Goal: Use online tool/utility: Utilize a website feature to perform a specific function

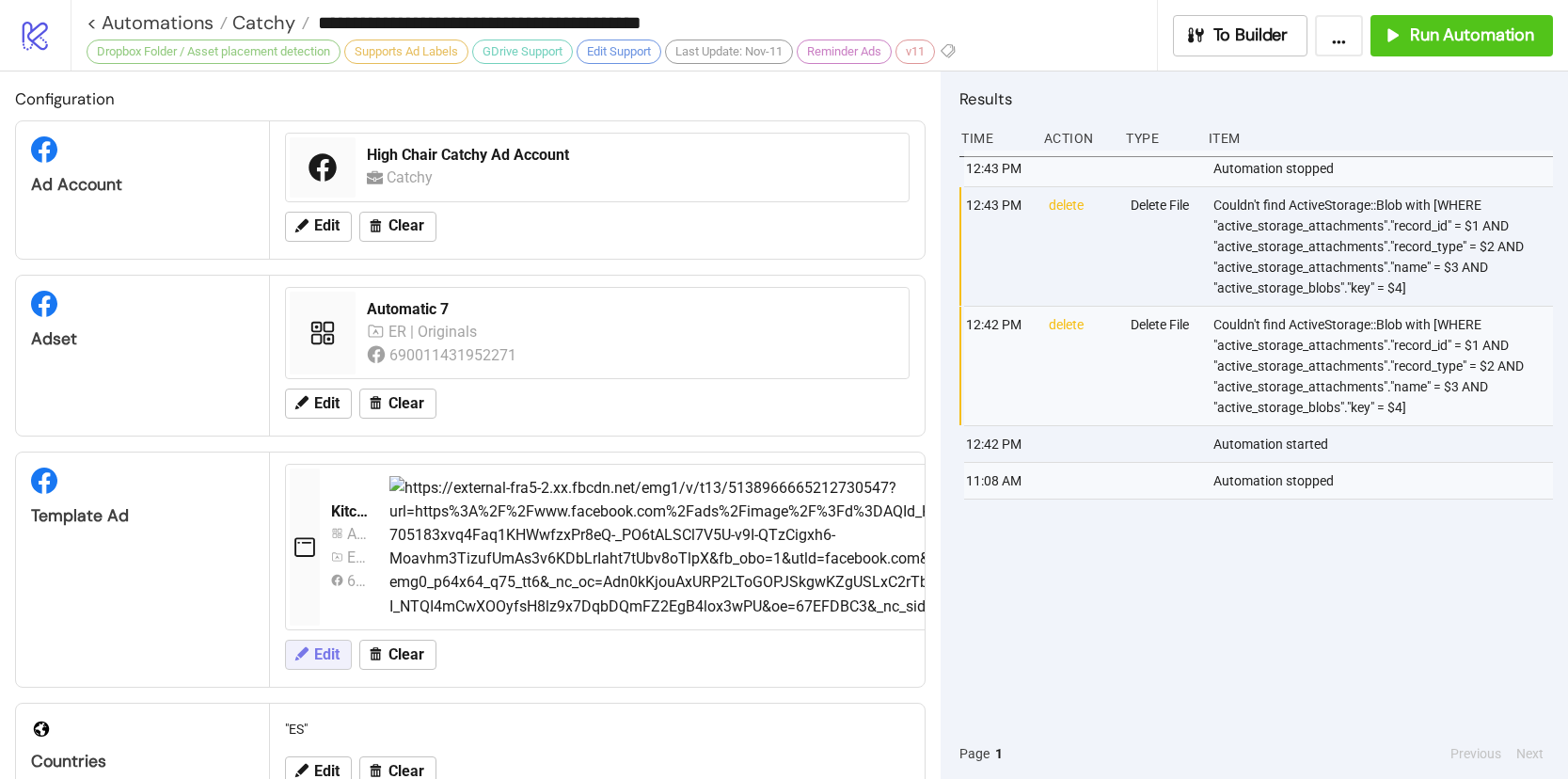
click at [300, 651] on icon at bounding box center [301, 653] width 17 height 17
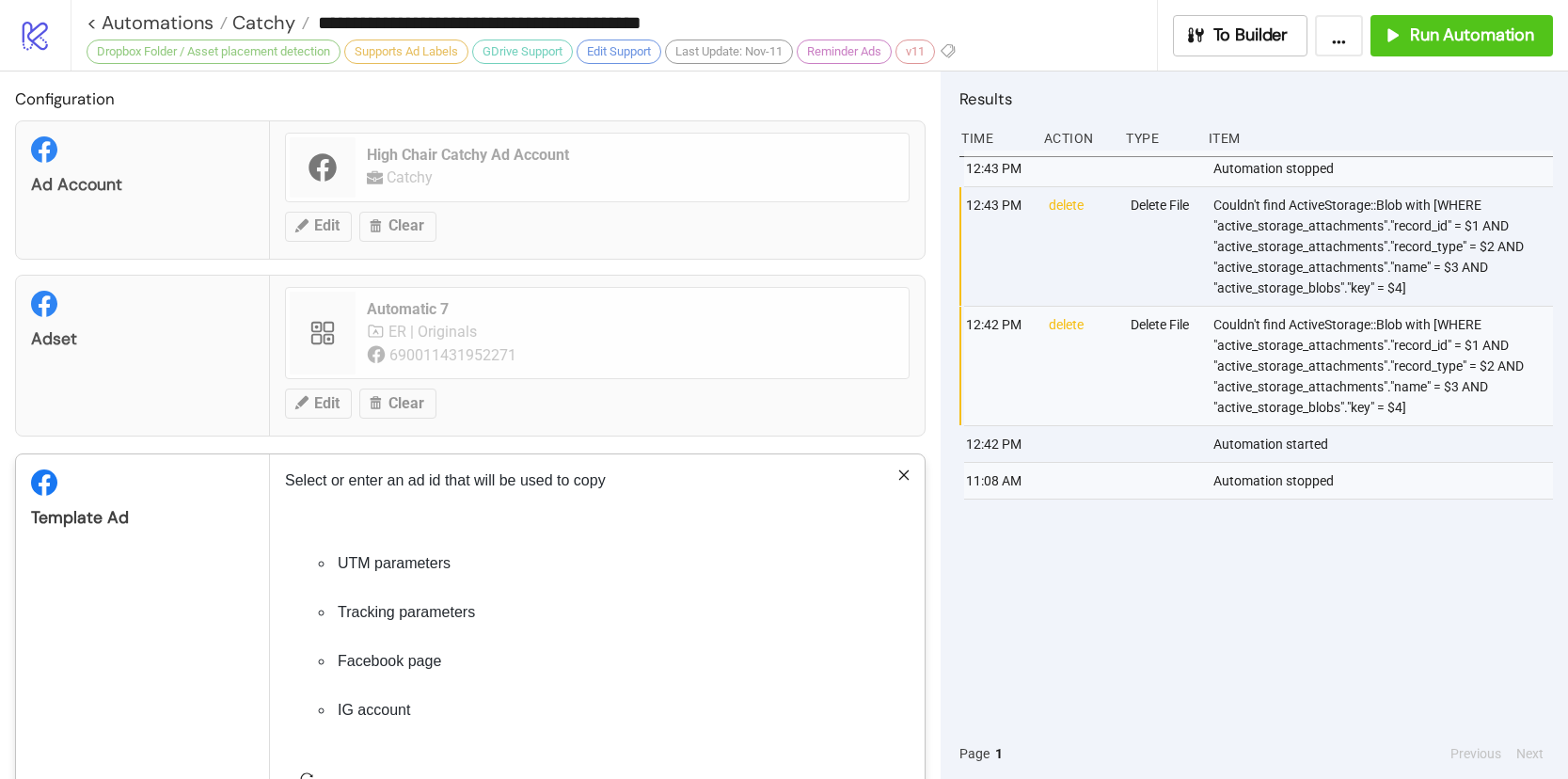
scroll to position [329, 0]
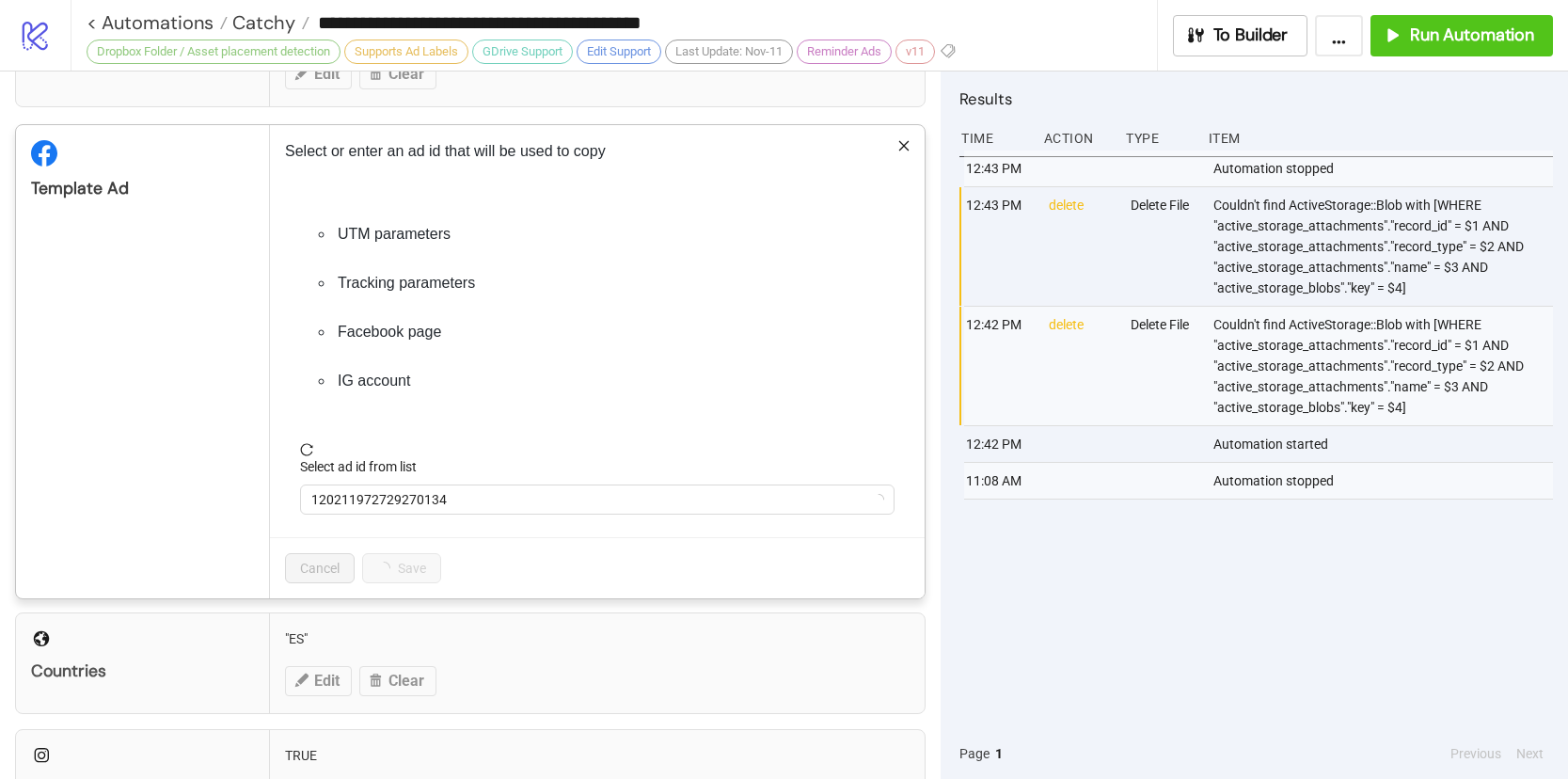
click at [897, 144] on icon "close" at bounding box center [903, 145] width 13 height 13
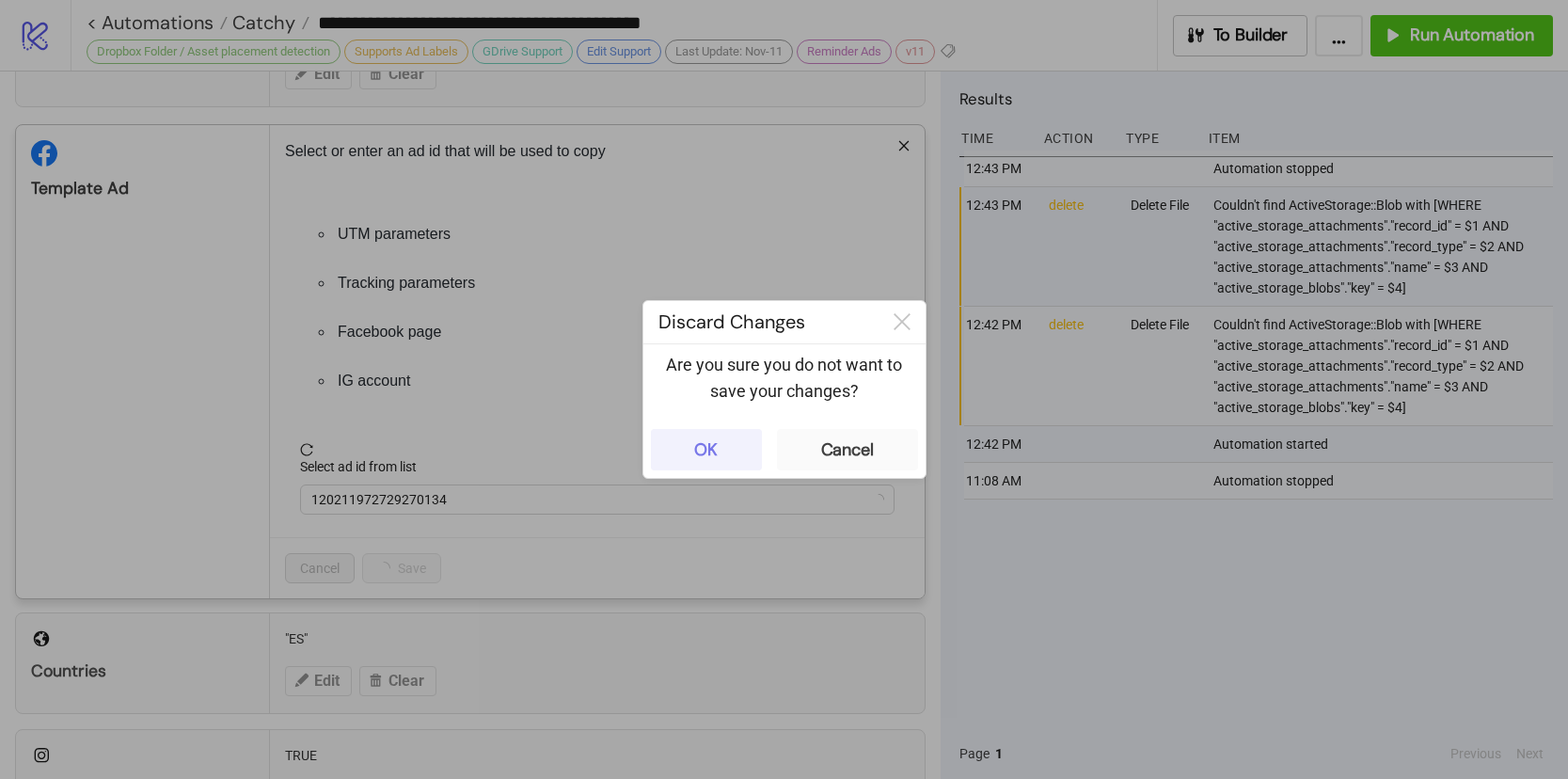
click at [729, 448] on button "OK" at bounding box center [707, 449] width 111 height 41
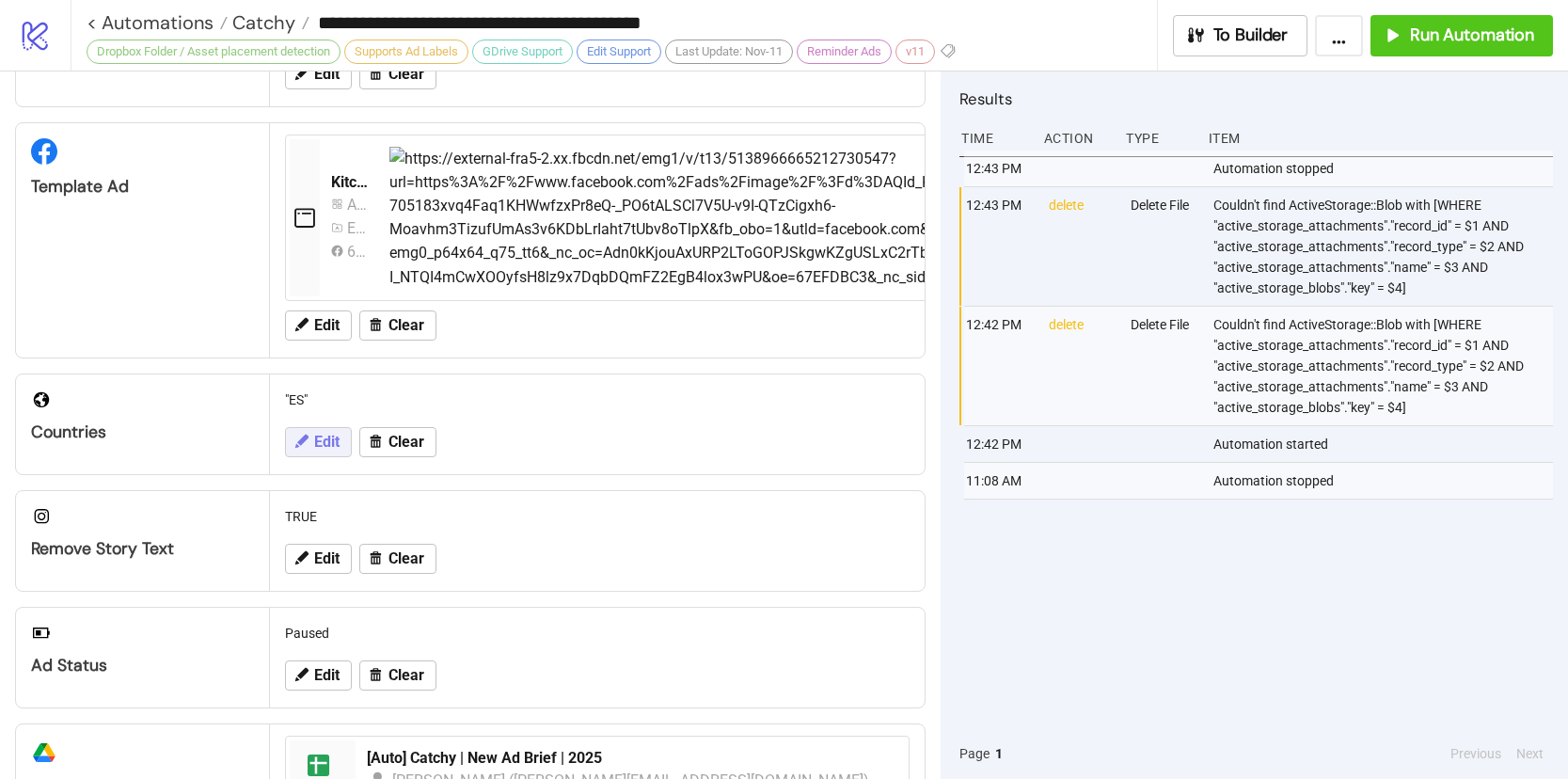
click at [329, 427] on button "Edit" at bounding box center [318, 441] width 66 height 30
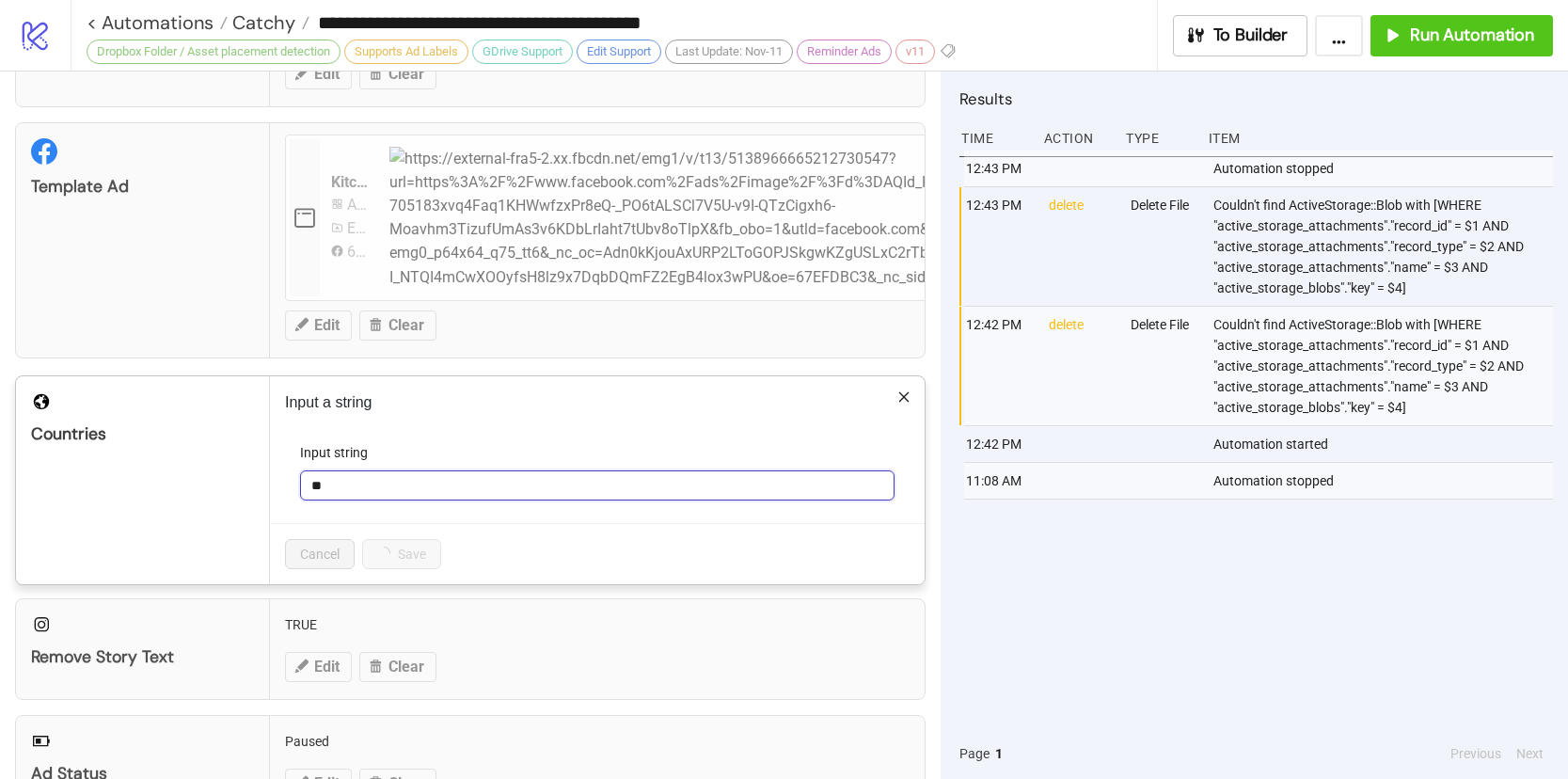
drag, startPoint x: 339, startPoint y: 478, endPoint x: 290, endPoint y: 477, distance: 49.0
click at [287, 477] on form "Input string **" at bounding box center [598, 482] width 625 height 81
type input "**"
click at [369, 546] on button "Save" at bounding box center [392, 554] width 59 height 30
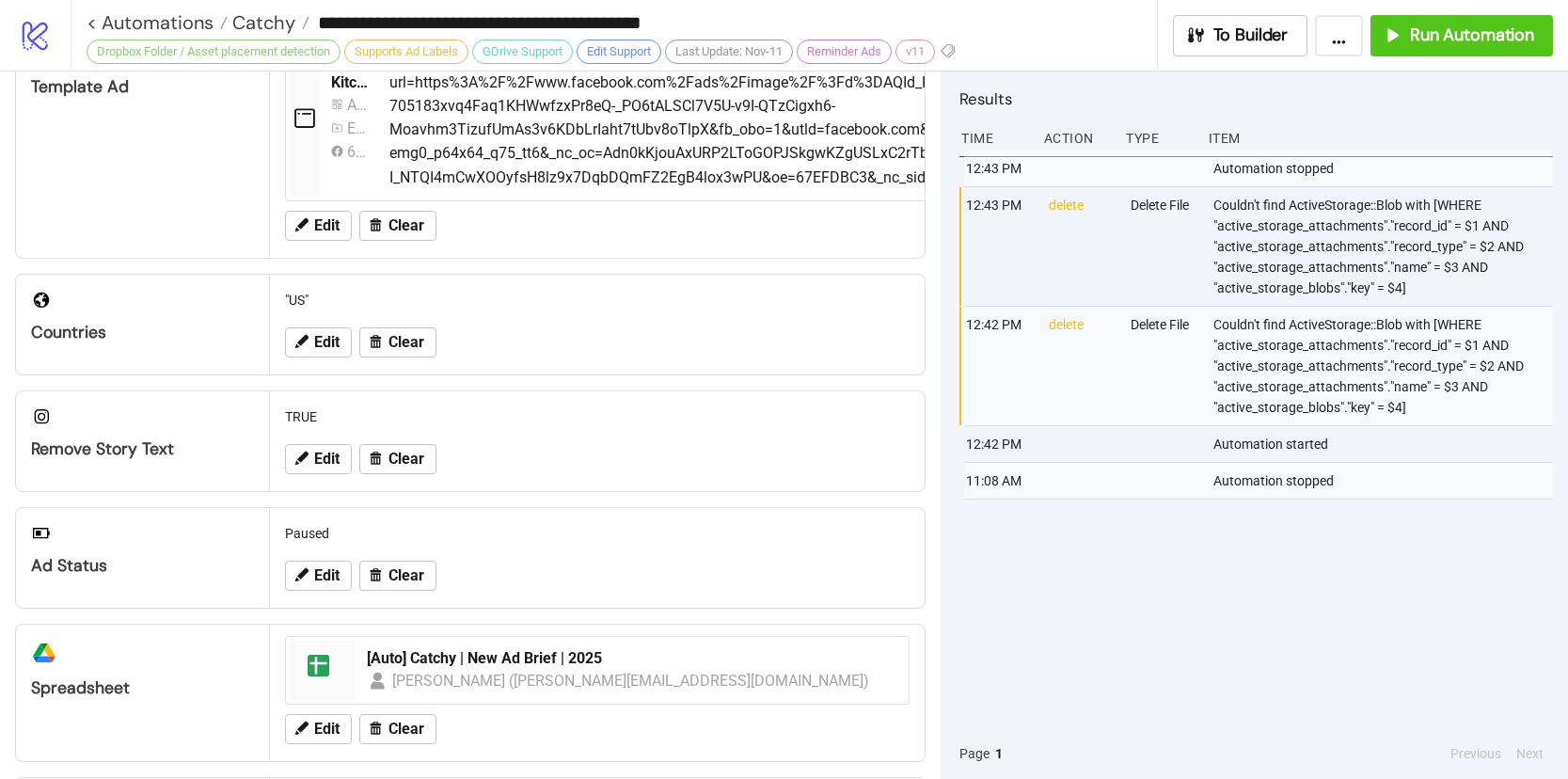
scroll to position [401, 0]
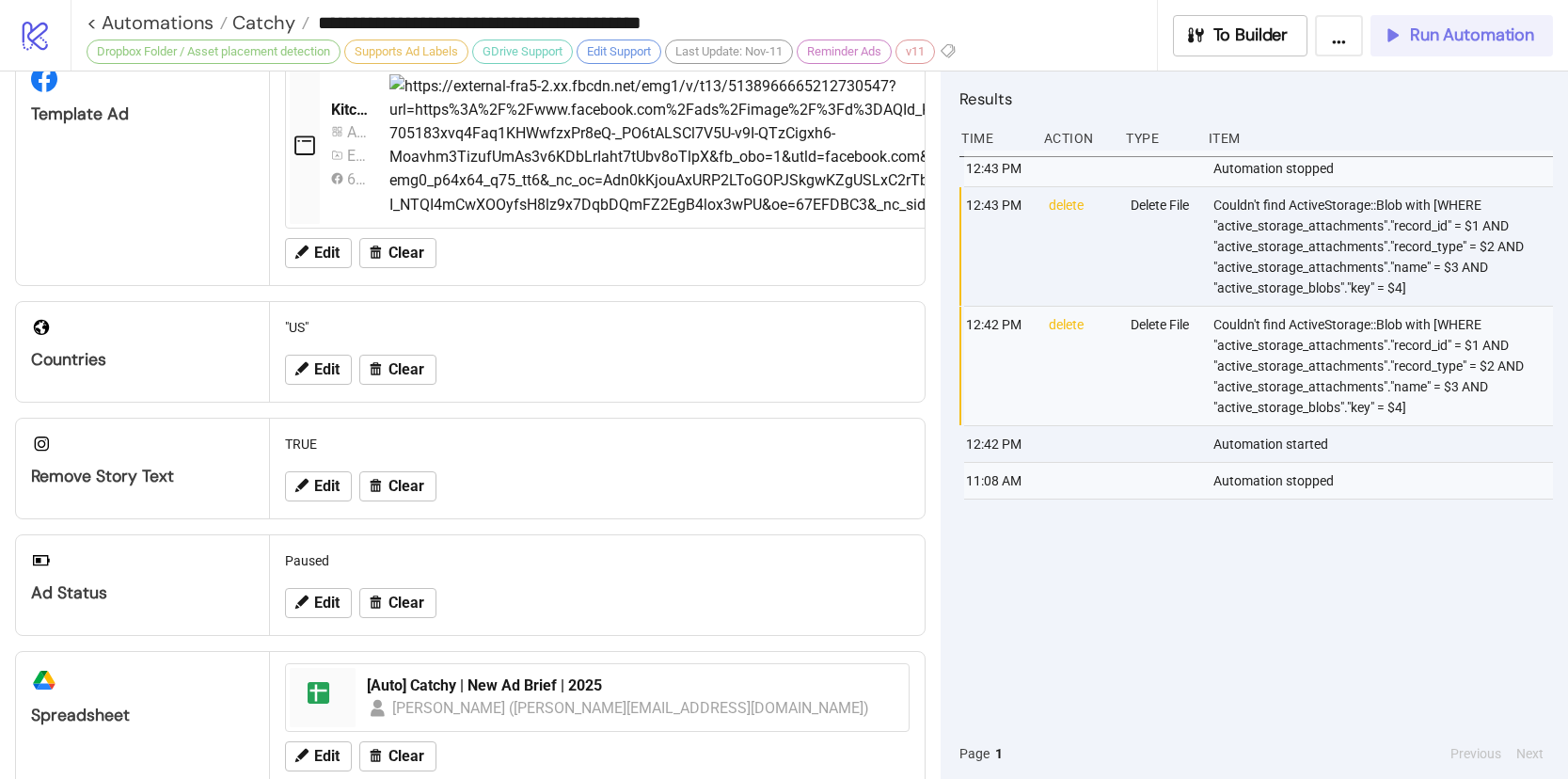
click at [1466, 34] on span "Run Automation" at bounding box center [1471, 35] width 124 height 21
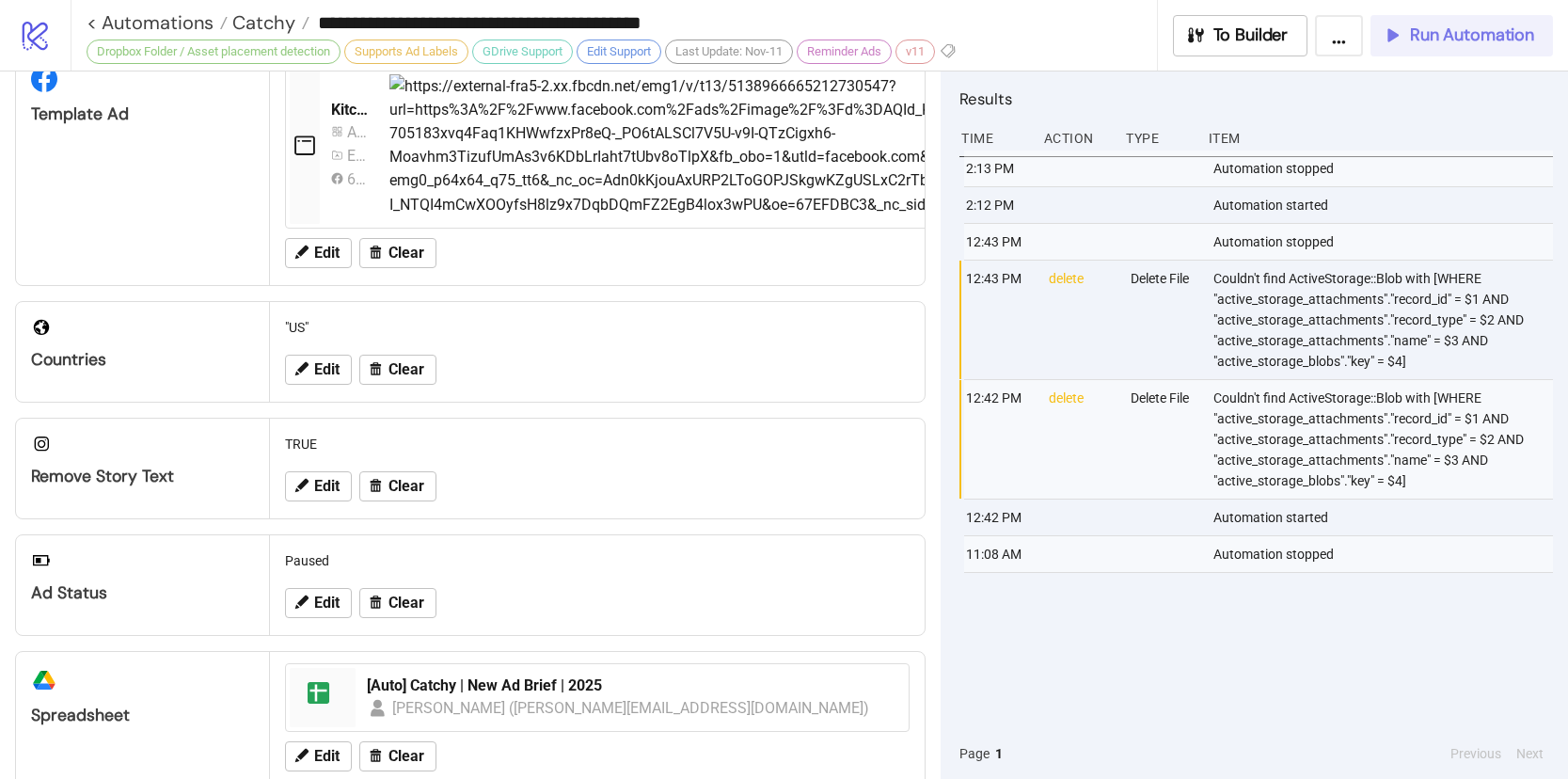
click at [1439, 36] on span "Run Automation" at bounding box center [1471, 35] width 124 height 21
